Goal: Information Seeking & Learning: Compare options

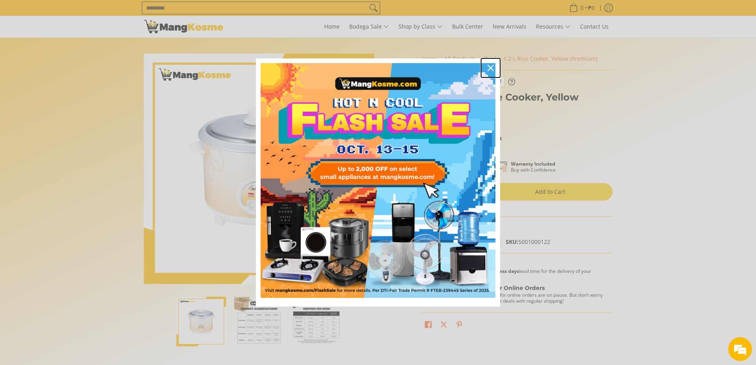
click at [491, 66] on icon "close icon" at bounding box center [490, 68] width 6 height 6
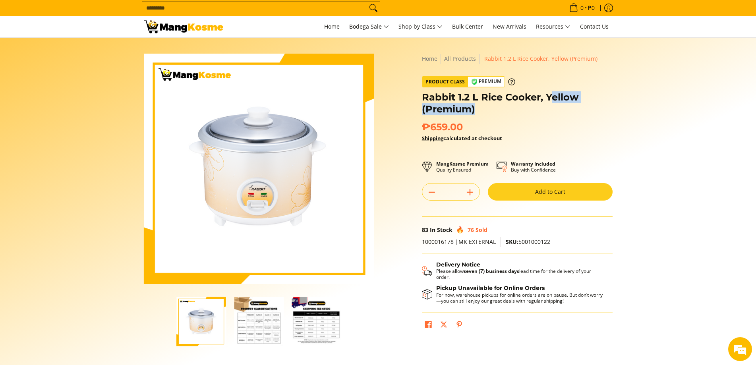
drag, startPoint x: 549, startPoint y: 95, endPoint x: 580, endPoint y: 103, distance: 32.0
click at [580, 103] on h1 "Rabbit 1.2 L Rice Cooker, Yellow (Premium)" at bounding box center [517, 103] width 191 height 24
drag, startPoint x: 544, startPoint y: 97, endPoint x: 575, endPoint y: 112, distance: 34.5
click at [575, 112] on h1 "Rabbit 1.2 L Rice Cooker, Yellow (Premium)" at bounding box center [517, 103] width 191 height 24
copy h1 "Yellow (Premium)"
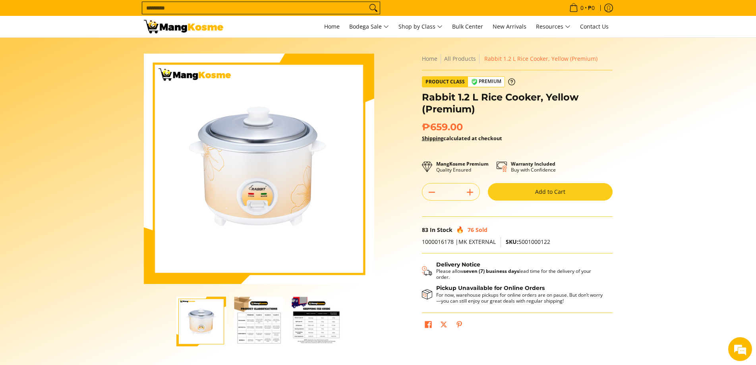
click at [247, 7] on input "Search..." at bounding box center [254, 8] width 225 height 12
paste input "**********"
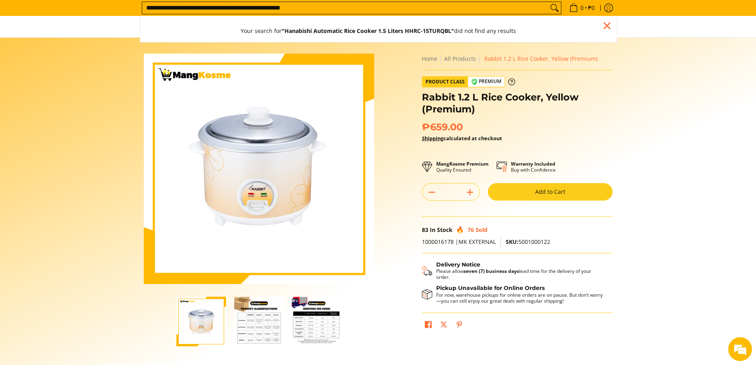
type input "**********"
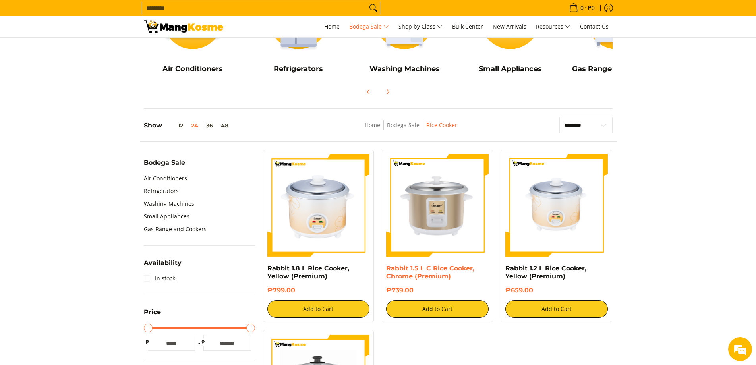
click at [423, 270] on link "Rabbit 1.5 L C Rice Cooker, Chrome (Premium)" at bounding box center [430, 272] width 88 height 15
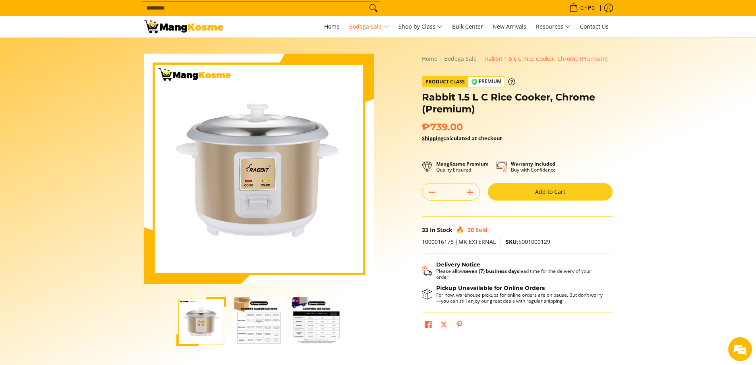
click at [396, 330] on div "Skip to Main Content Enable zoom Disable zoom Enable zoom Disable zoom Enable z…" at bounding box center [378, 213] width 477 height 318
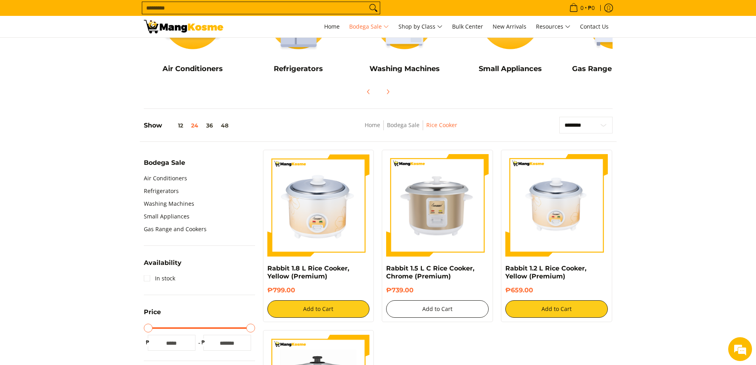
scroll to position [163, 0]
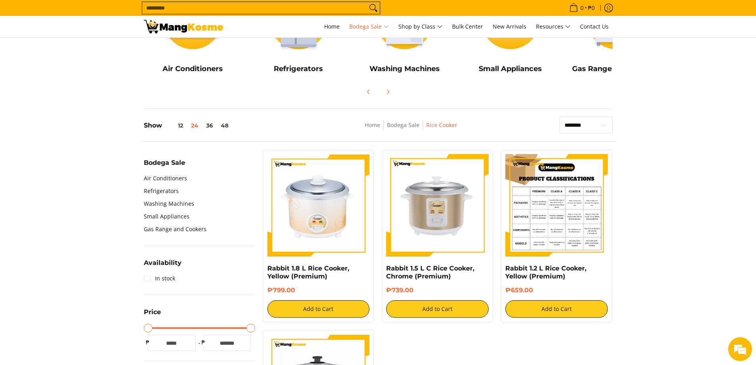
click at [556, 248] on img at bounding box center [556, 205] width 102 height 102
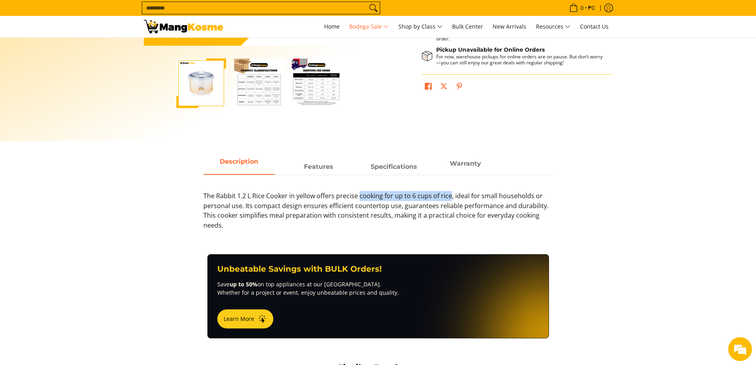
drag, startPoint x: 359, startPoint y: 195, endPoint x: 452, endPoint y: 199, distance: 93.4
click at [452, 199] on p "The Rabbit 1.2 L Rice Cooker in yellow offers precise cooking for up to 6 cups …" at bounding box center [377, 214] width 349 height 47
copy p "cooking for up to 6 cups of rice"
click at [203, 11] on input "Search..." at bounding box center [254, 8] width 225 height 12
paste input "**********"
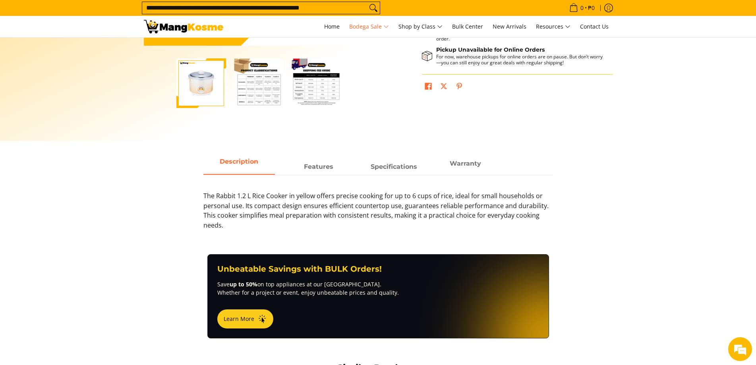
scroll to position [205, 0]
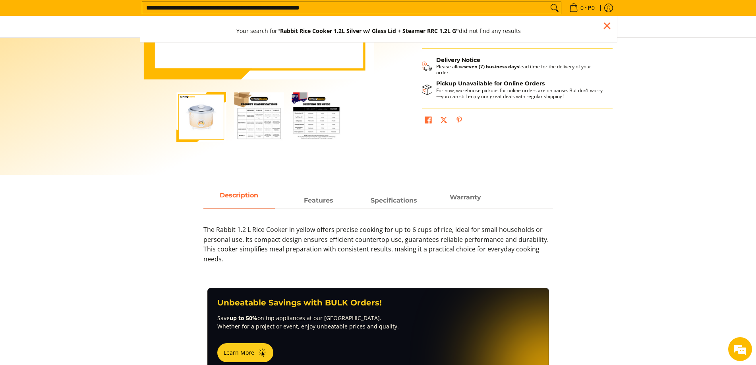
type input "**********"
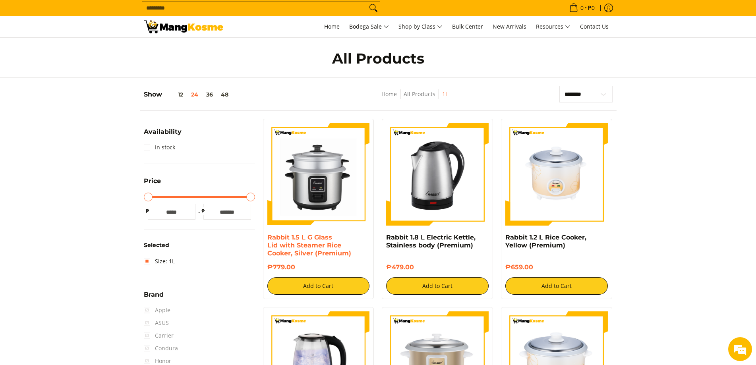
click at [315, 247] on link "Rabbit 1.5 L G Glass Lid with Steamer Rice Cooker, Silver (Premium)" at bounding box center [309, 245] width 84 height 23
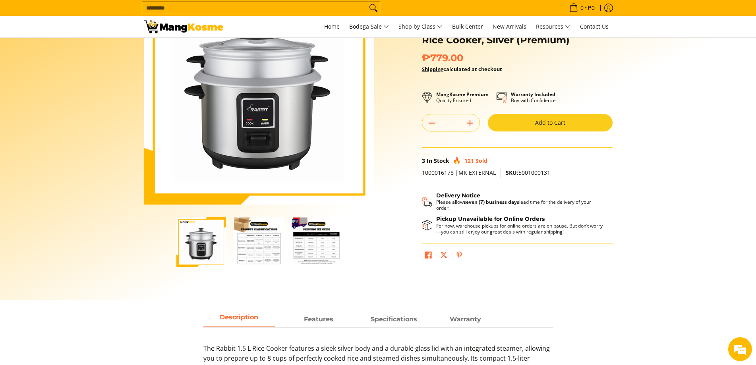
scroll to position [159, 0]
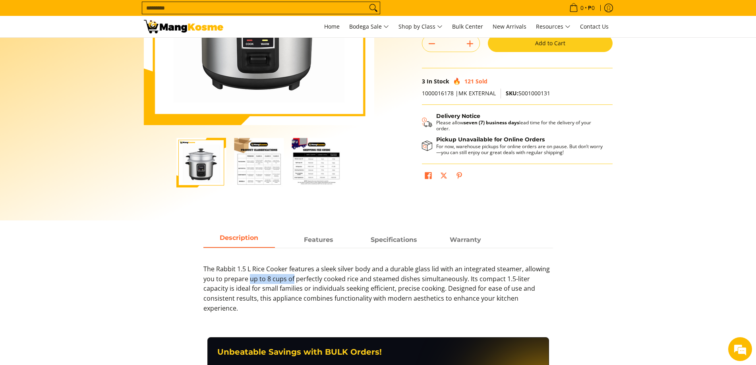
drag, startPoint x: 249, startPoint y: 278, endPoint x: 293, endPoint y: 278, distance: 44.5
click at [293, 278] on p "The Rabbit 1.5 L Rice Cooker features a sleek silver body and a durable glass l…" at bounding box center [377, 292] width 349 height 57
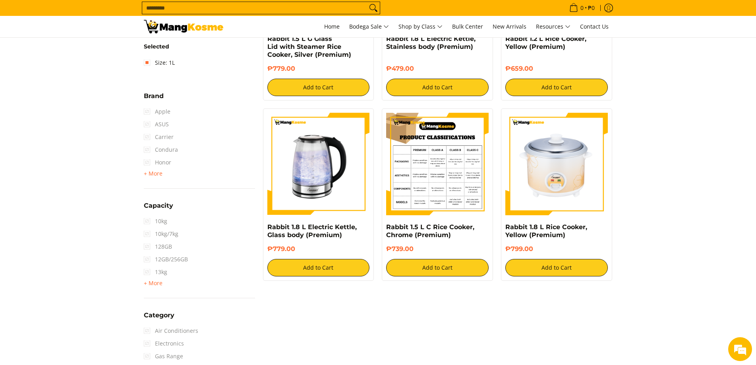
scroll to position [278, 0]
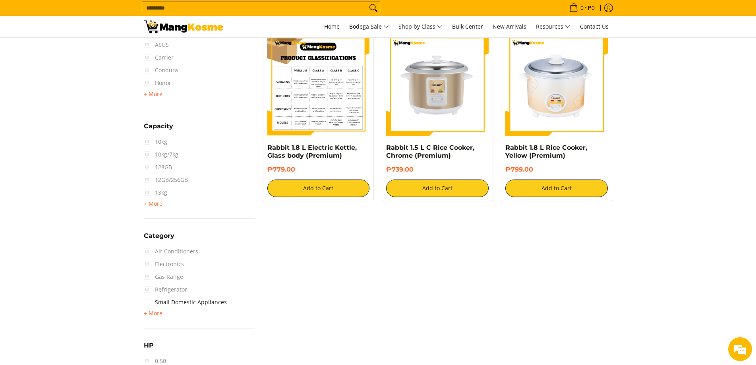
click at [325, 81] on img at bounding box center [318, 84] width 102 height 102
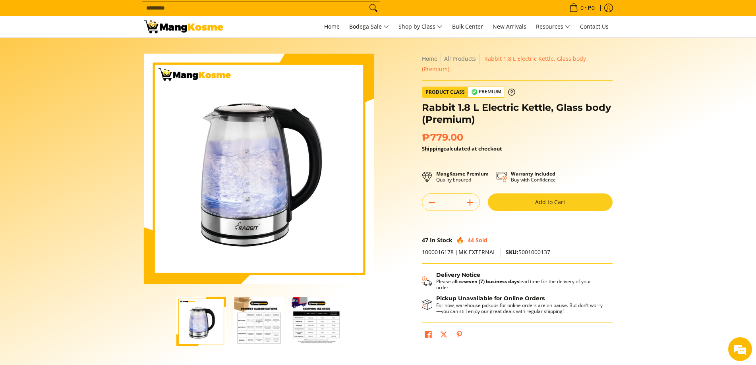
click at [658, 137] on section "Skip to Main Content Enable zoom Disable zoom Enable zoom Disable zoom Enable z…" at bounding box center [378, 209] width 756 height 342
click at [257, 329] on img "Rabbit 1.8 L Electric Kettle, Glass body (Premium)-2" at bounding box center [259, 322] width 50 height 50
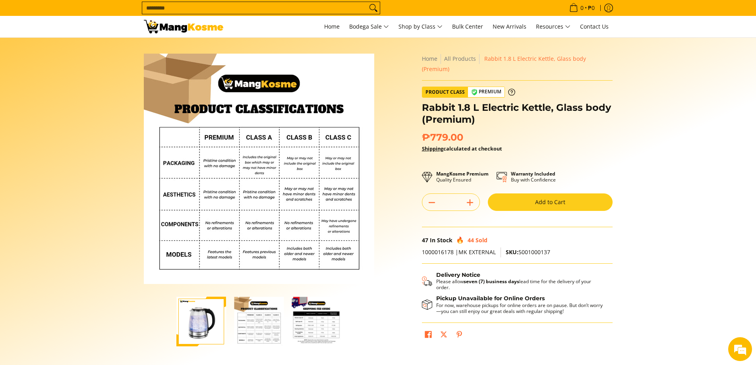
click at [328, 331] on img "Rabbit 1.8 L Electric Kettle, Glass body (Premium)-3" at bounding box center [317, 322] width 50 height 50
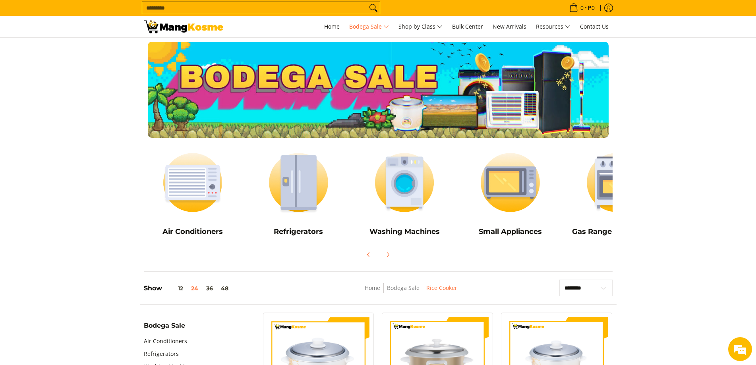
scroll to position [119, 0]
